Goal: Transaction & Acquisition: Purchase product/service

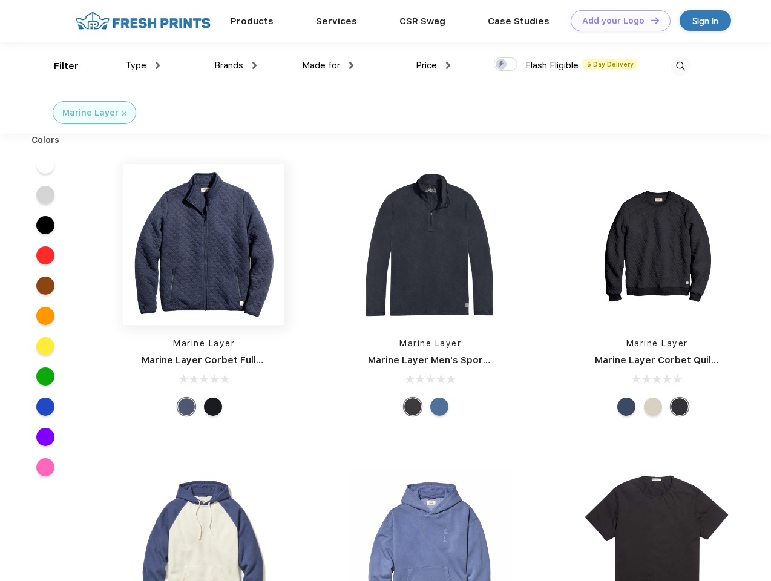
scroll to position [1, 0]
click at [616, 21] on link "Add your Logo Design Tool" at bounding box center [620, 20] width 100 height 21
click at [0, 0] on div "Design Tool" at bounding box center [0, 0] width 0 height 0
click at [649, 20] on link "Add your Logo Design Tool" at bounding box center [620, 20] width 100 height 21
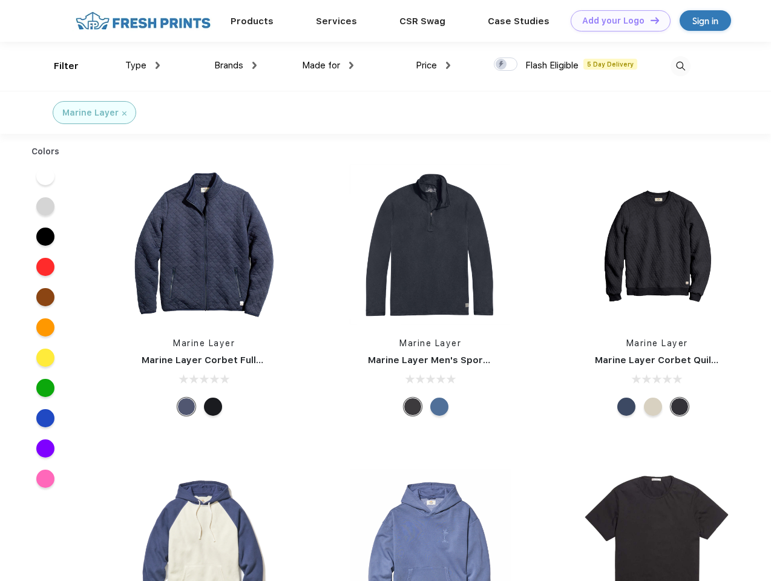
click at [58, 66] on div "Filter" at bounding box center [66, 66] width 25 height 14
click at [143, 65] on span "Type" at bounding box center [135, 65] width 21 height 11
click at [235, 65] on span "Brands" at bounding box center [228, 65] width 29 height 11
click at [328, 65] on span "Made for" at bounding box center [321, 65] width 38 height 11
click at [433, 65] on span "Price" at bounding box center [426, 65] width 21 height 11
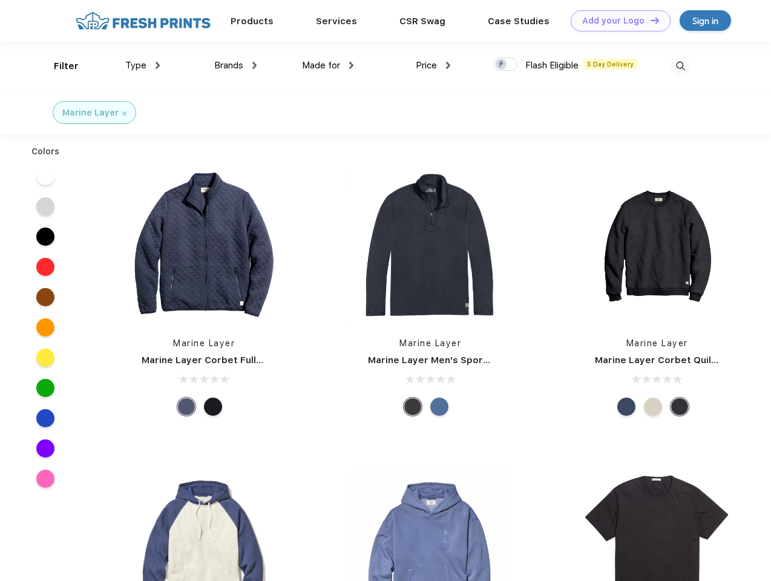
click at [506, 65] on div at bounding box center [506, 63] width 24 height 13
click at [501, 65] on input "checkbox" at bounding box center [498, 61] width 8 height 8
click at [680, 66] on img at bounding box center [680, 66] width 20 height 20
